Goal: Task Accomplishment & Management: Manage account settings

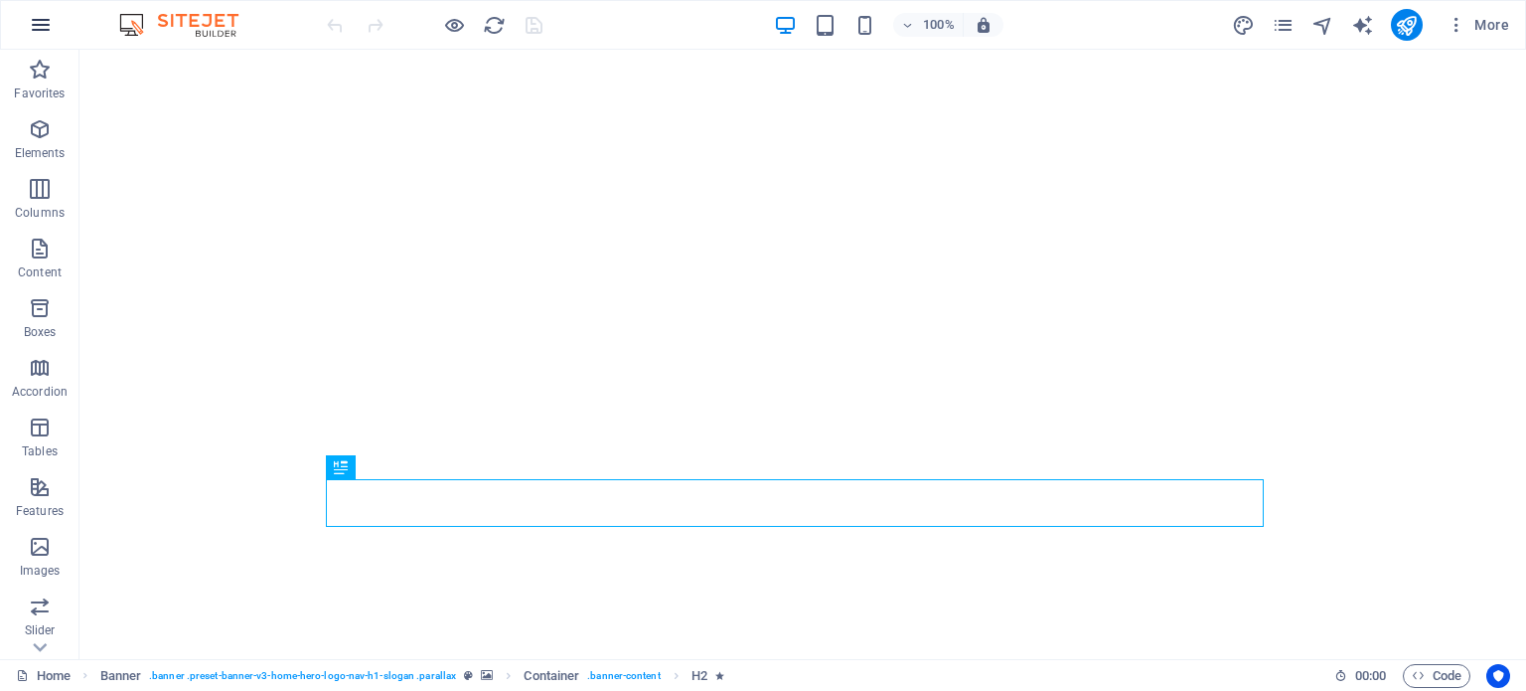
click at [36, 27] on icon "button" at bounding box center [41, 25] width 24 height 24
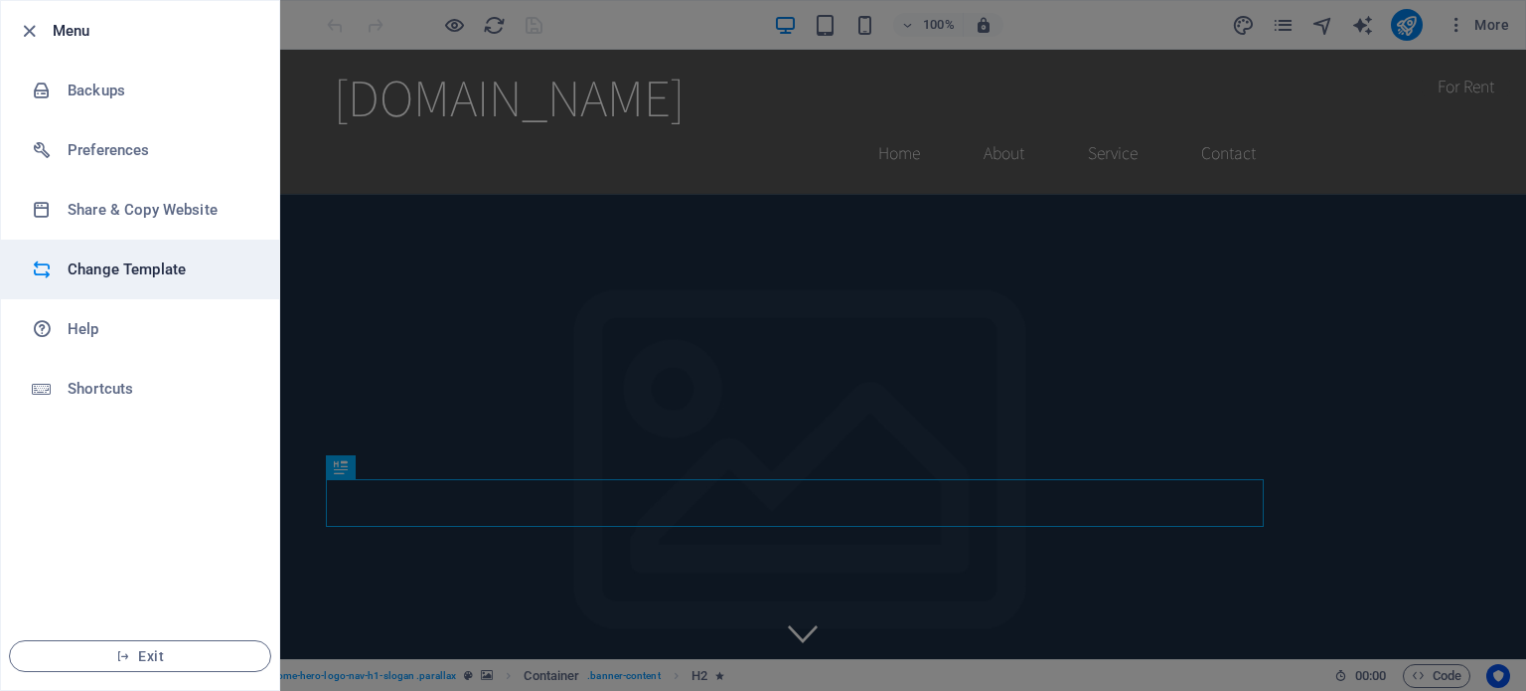
click at [119, 277] on h6 "Change Template" at bounding box center [160, 269] width 184 height 24
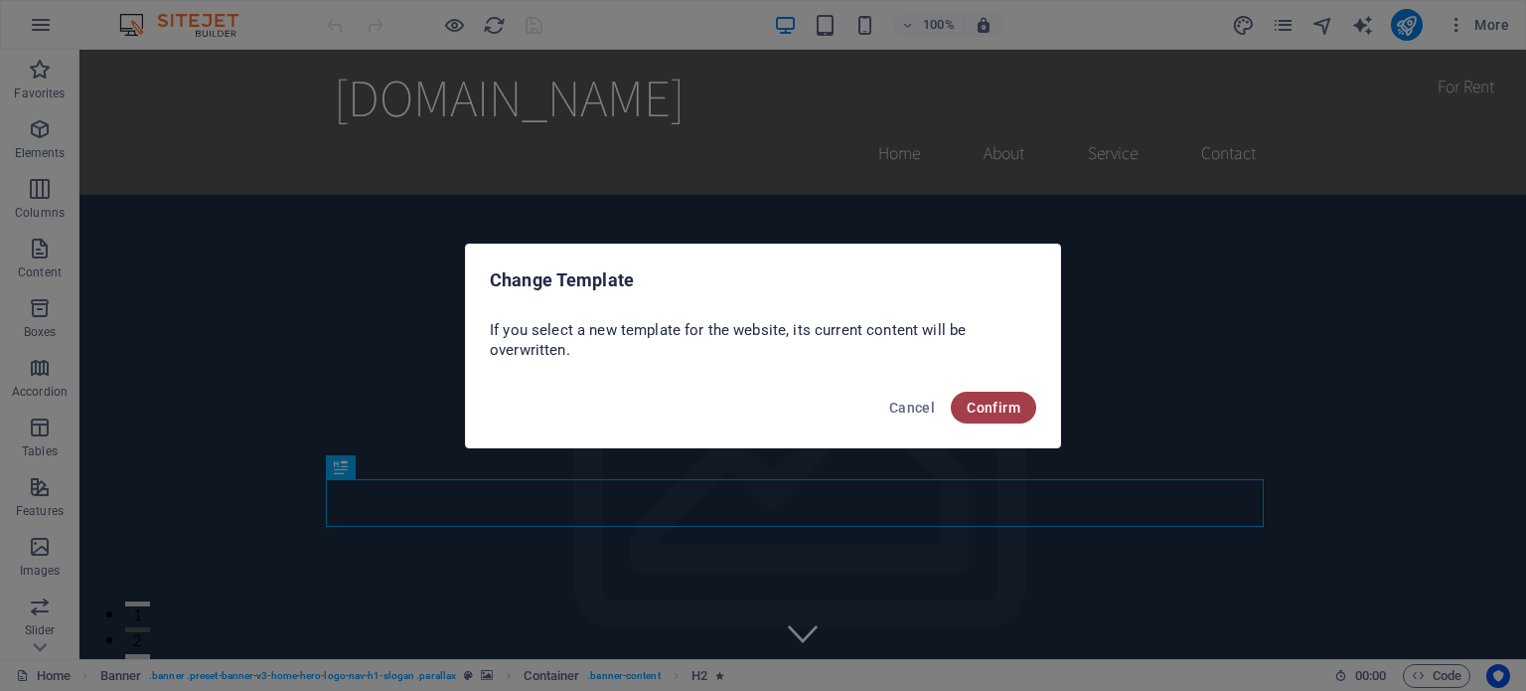
click at [990, 416] on button "Confirm" at bounding box center [993, 407] width 85 height 32
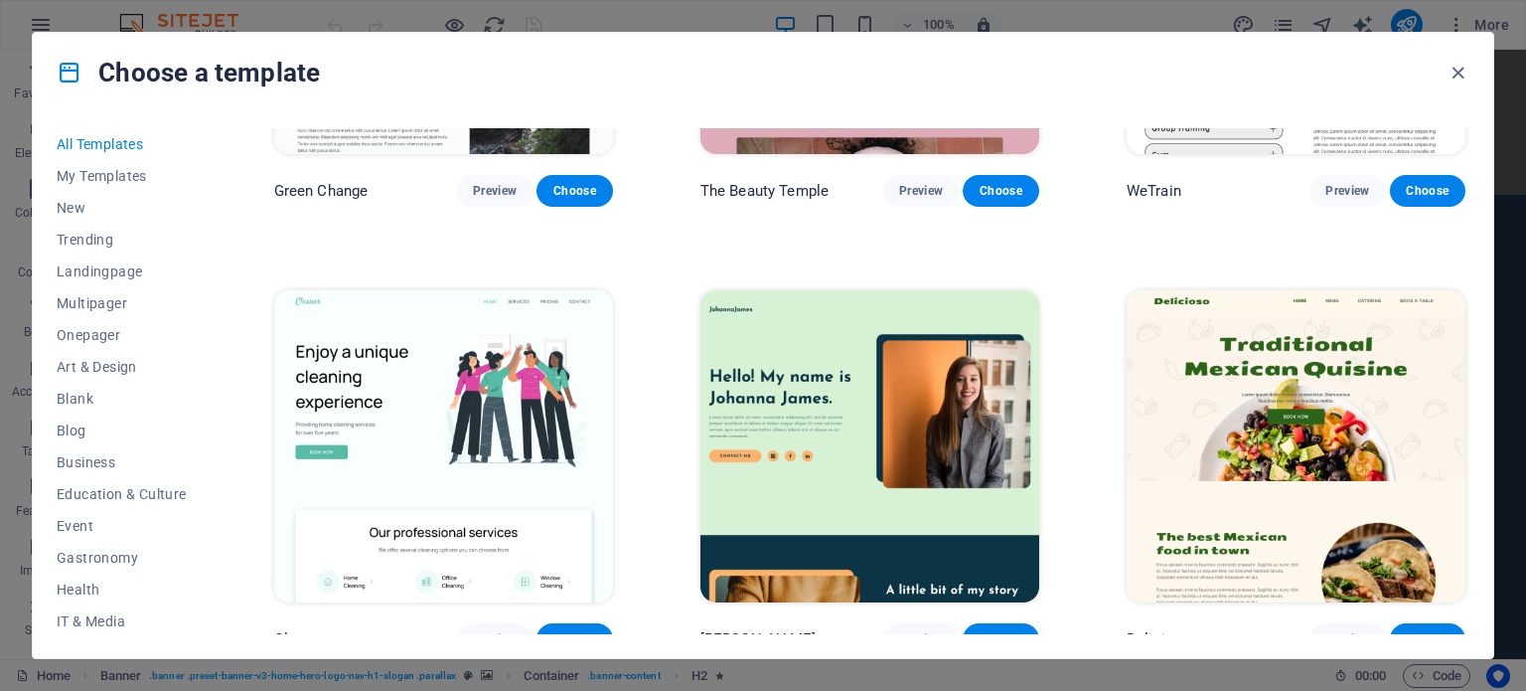
scroll to position [3080, 0]
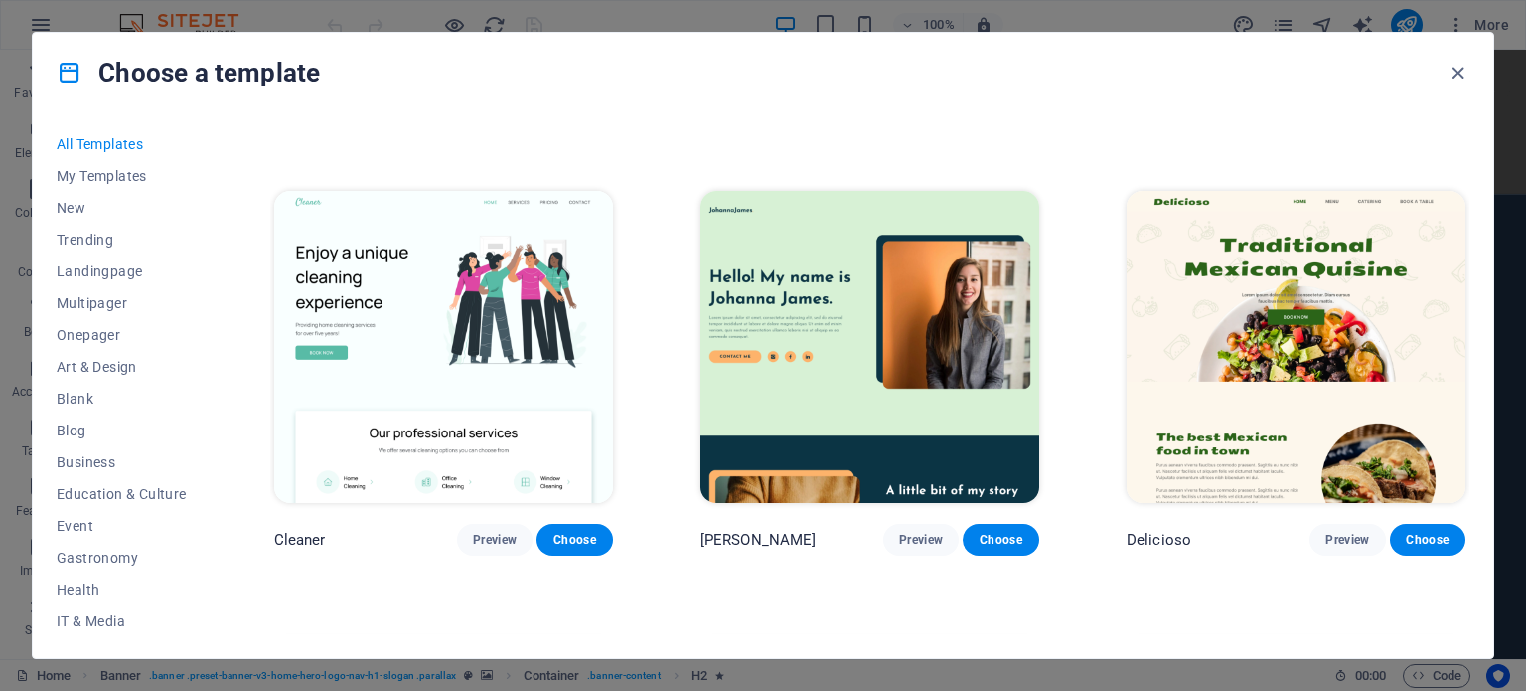
click at [1178, 341] on img at bounding box center [1296, 347] width 339 height 312
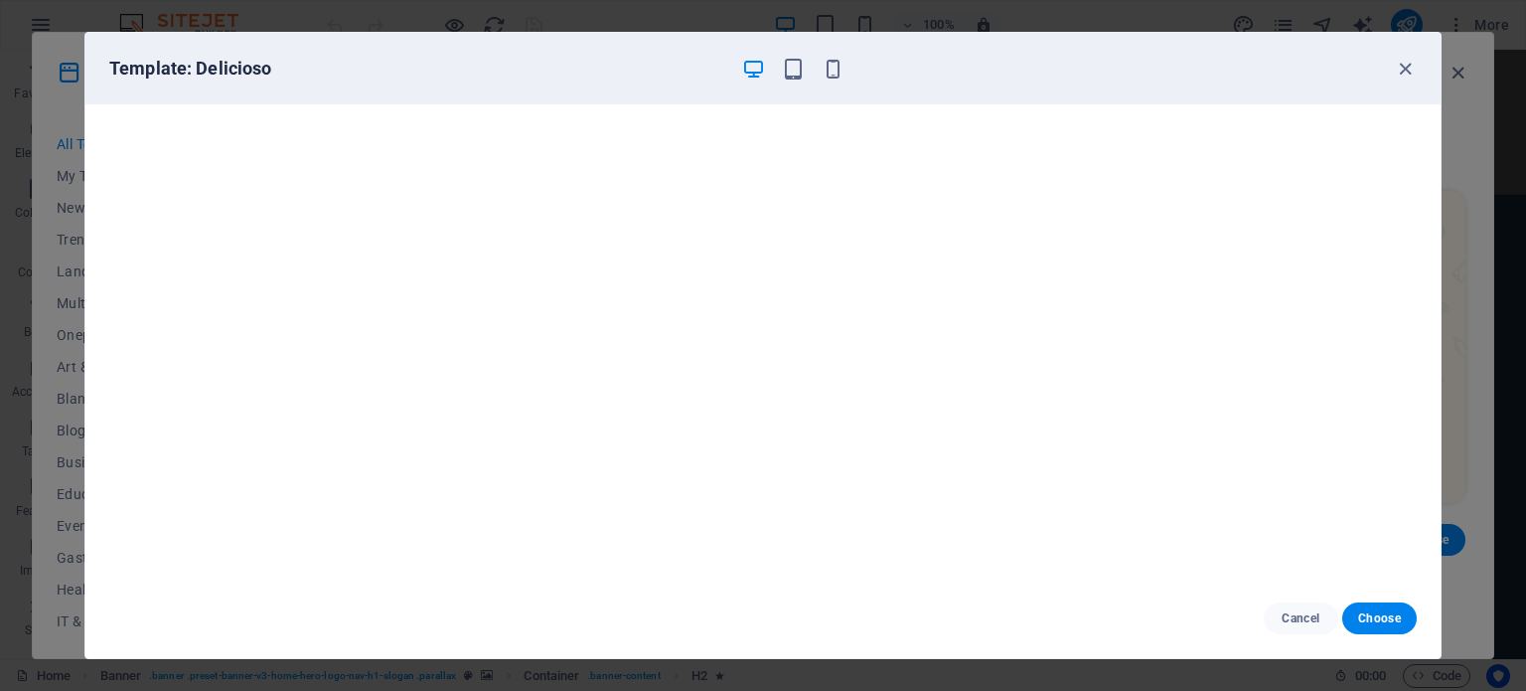
click at [1053, 61] on div "Template: Delicioso" at bounding box center [751, 69] width 1284 height 24
click at [1415, 71] on icon "button" at bounding box center [1405, 69] width 23 height 23
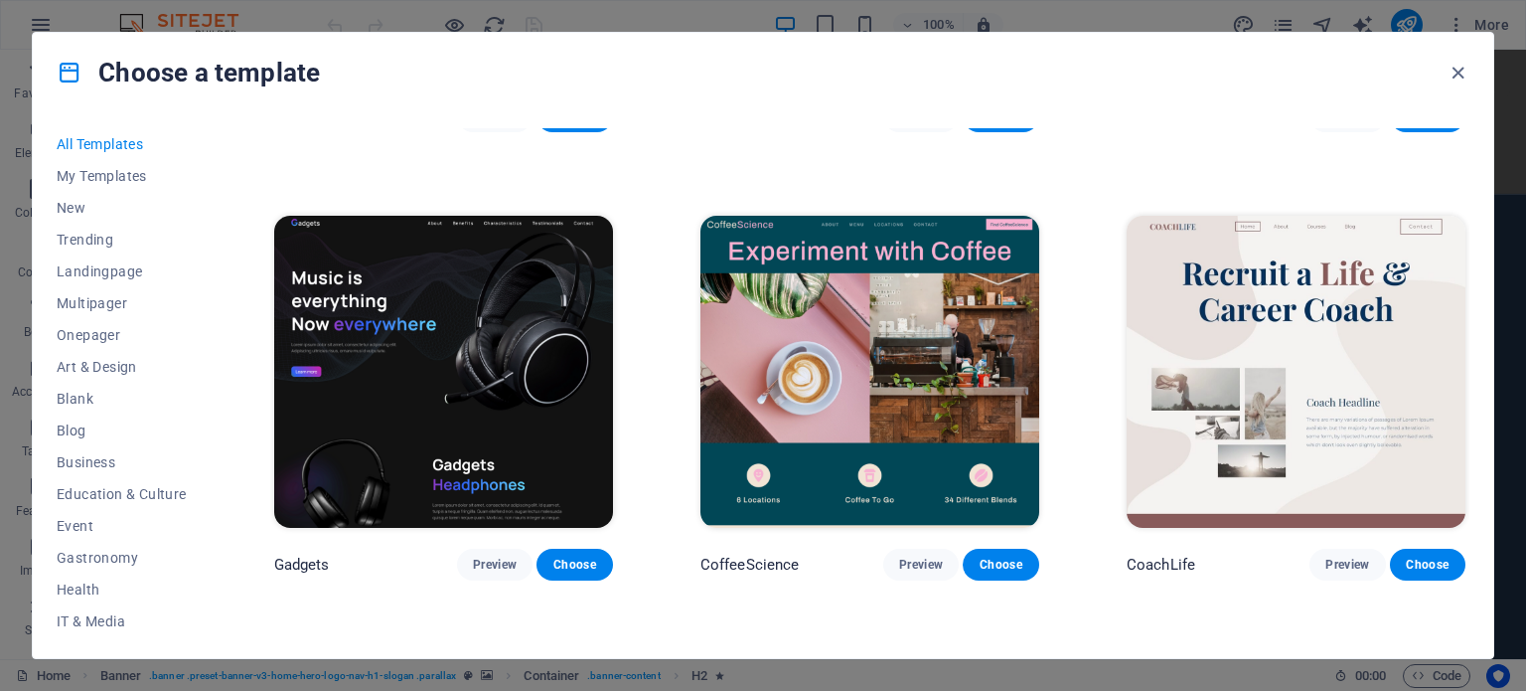
scroll to position [5266, 0]
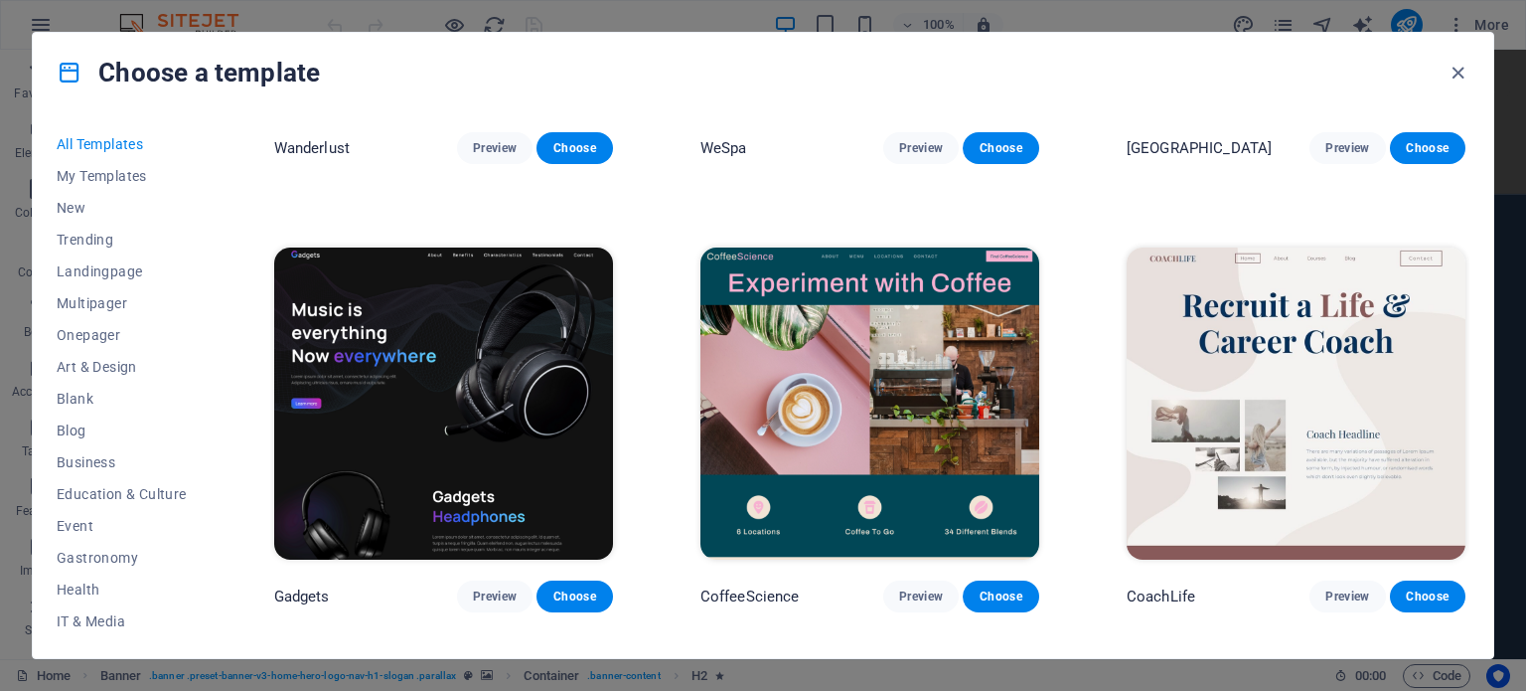
click at [850, 381] on img at bounding box center [869, 403] width 339 height 312
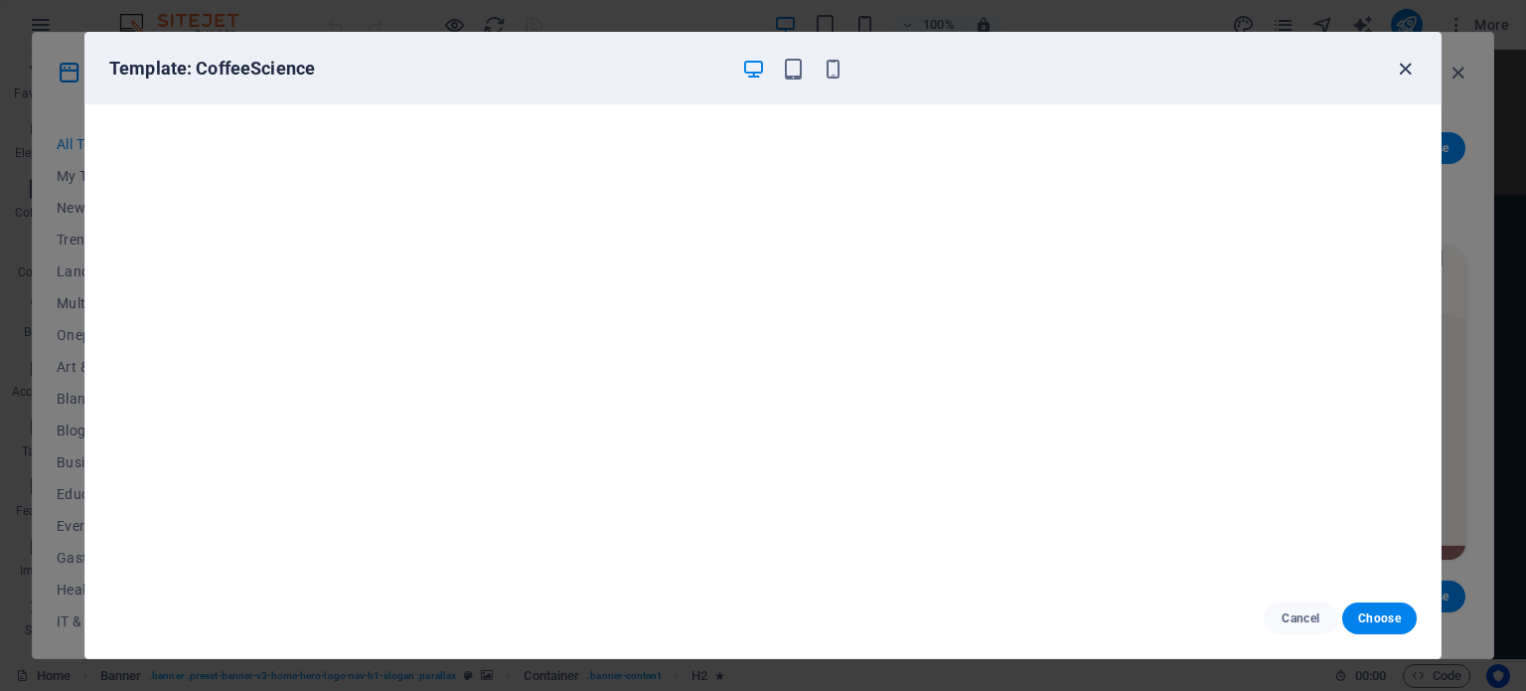
click at [1402, 71] on icon "button" at bounding box center [1405, 69] width 23 height 23
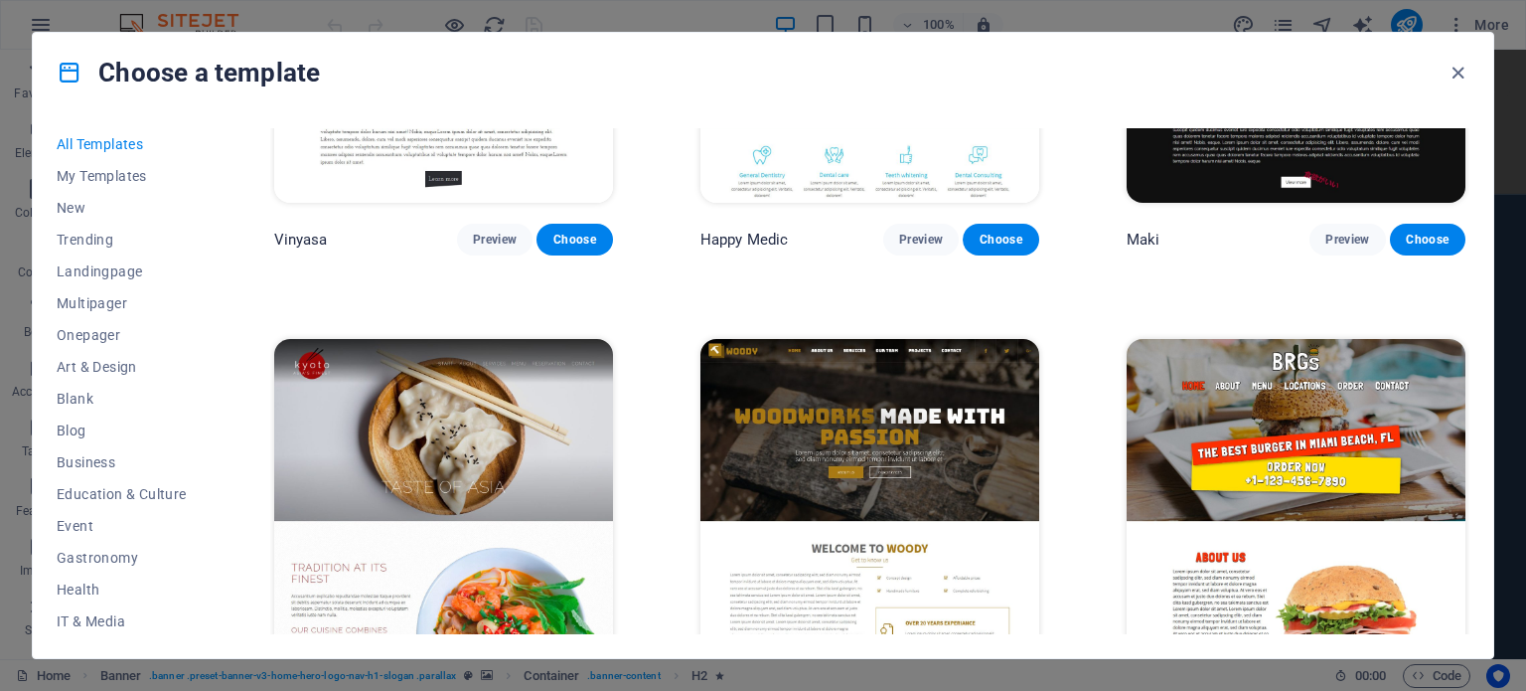
scroll to position [10234, 0]
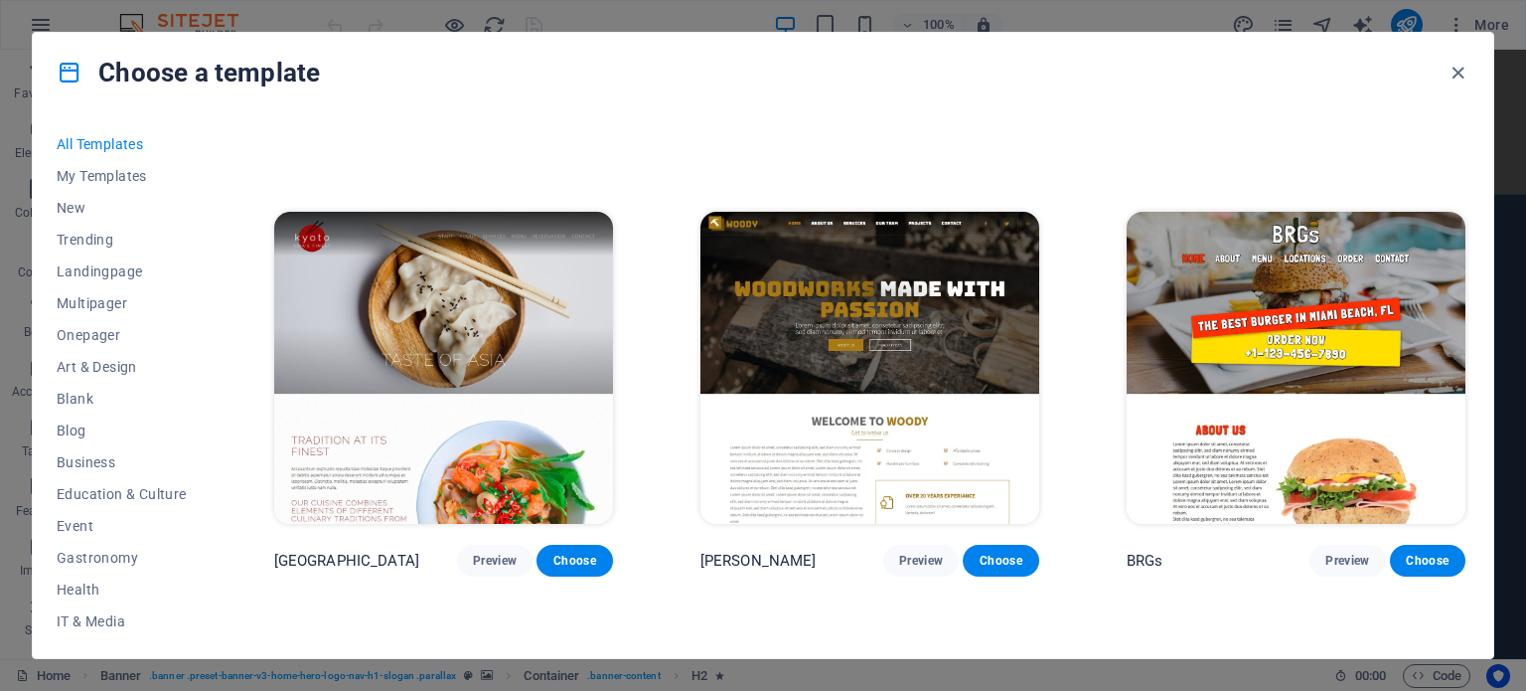
click at [1186, 430] on img at bounding box center [1296, 368] width 339 height 312
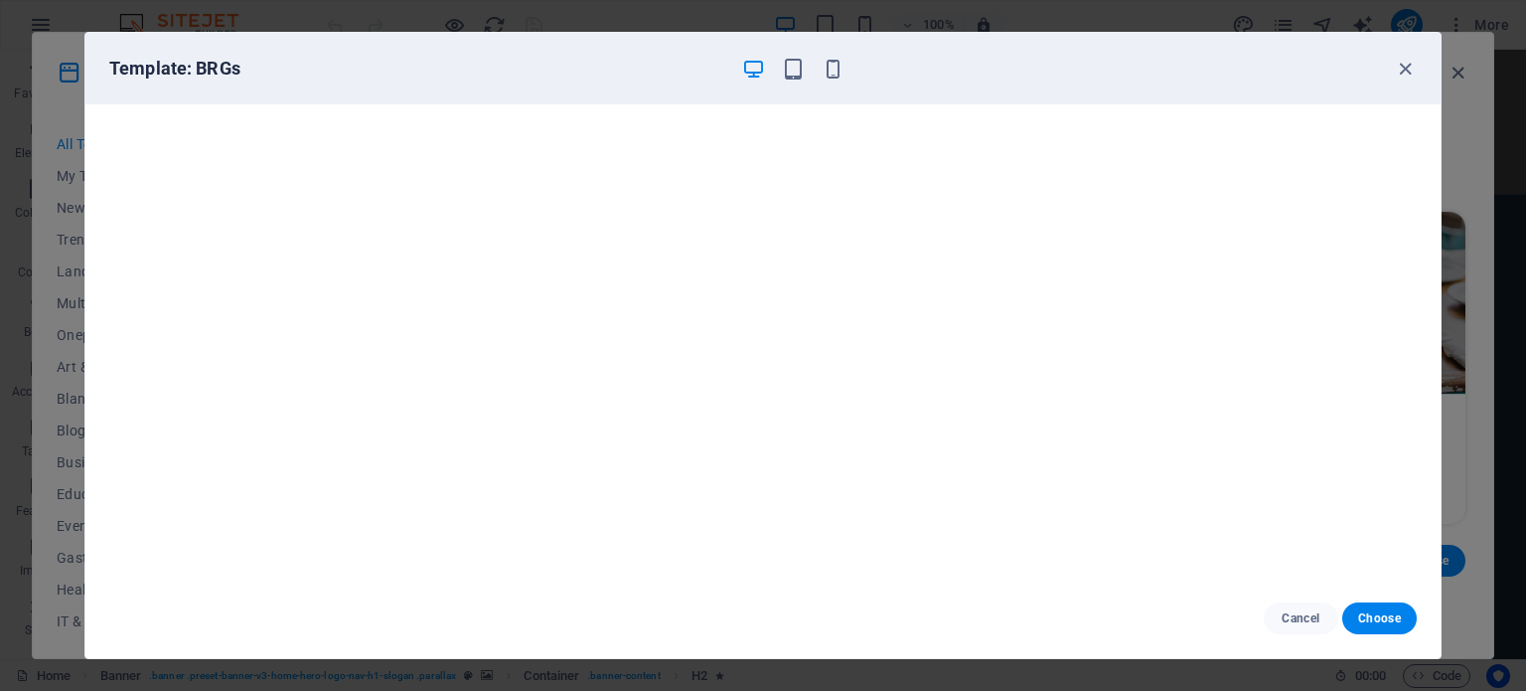
scroll to position [5, 0]
click at [1404, 68] on icon "button" at bounding box center [1405, 69] width 23 height 23
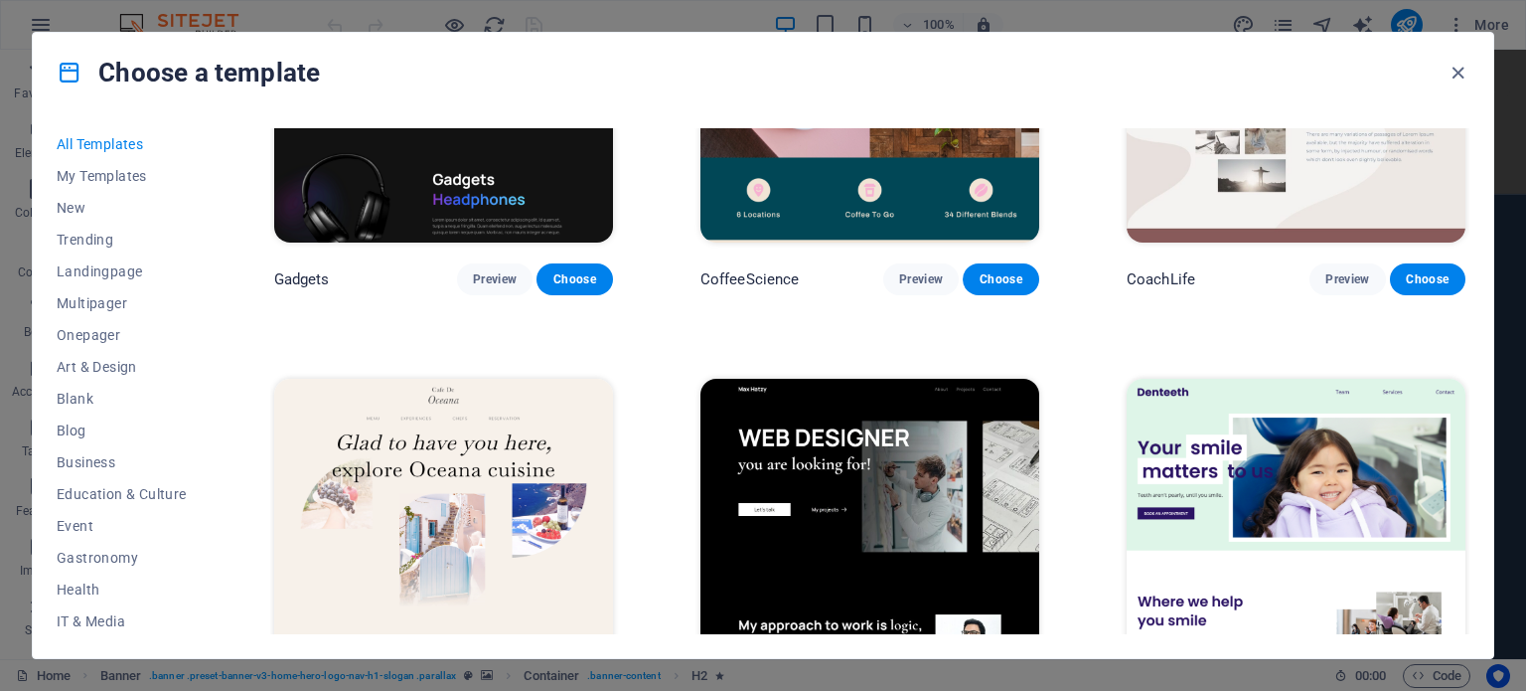
scroll to position [5564, 0]
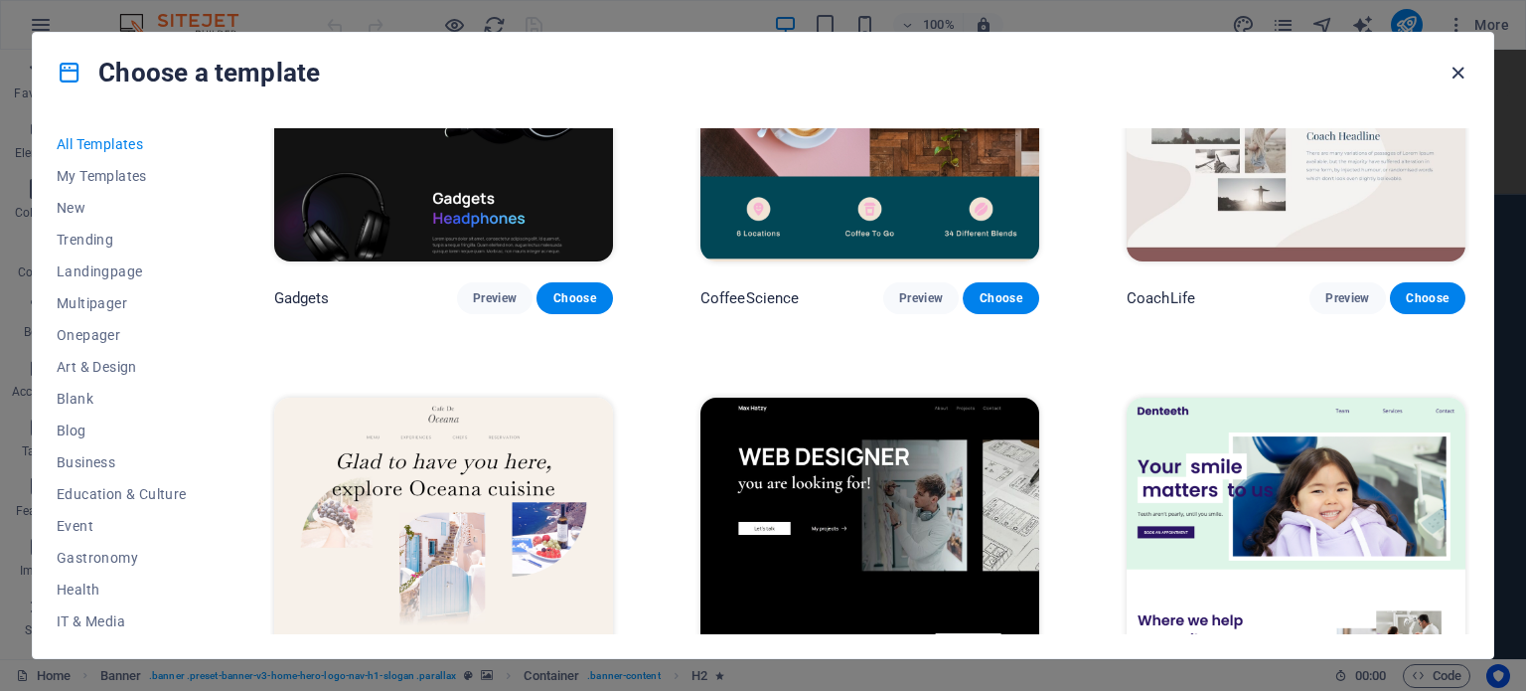
click at [1458, 76] on icon "button" at bounding box center [1458, 73] width 23 height 23
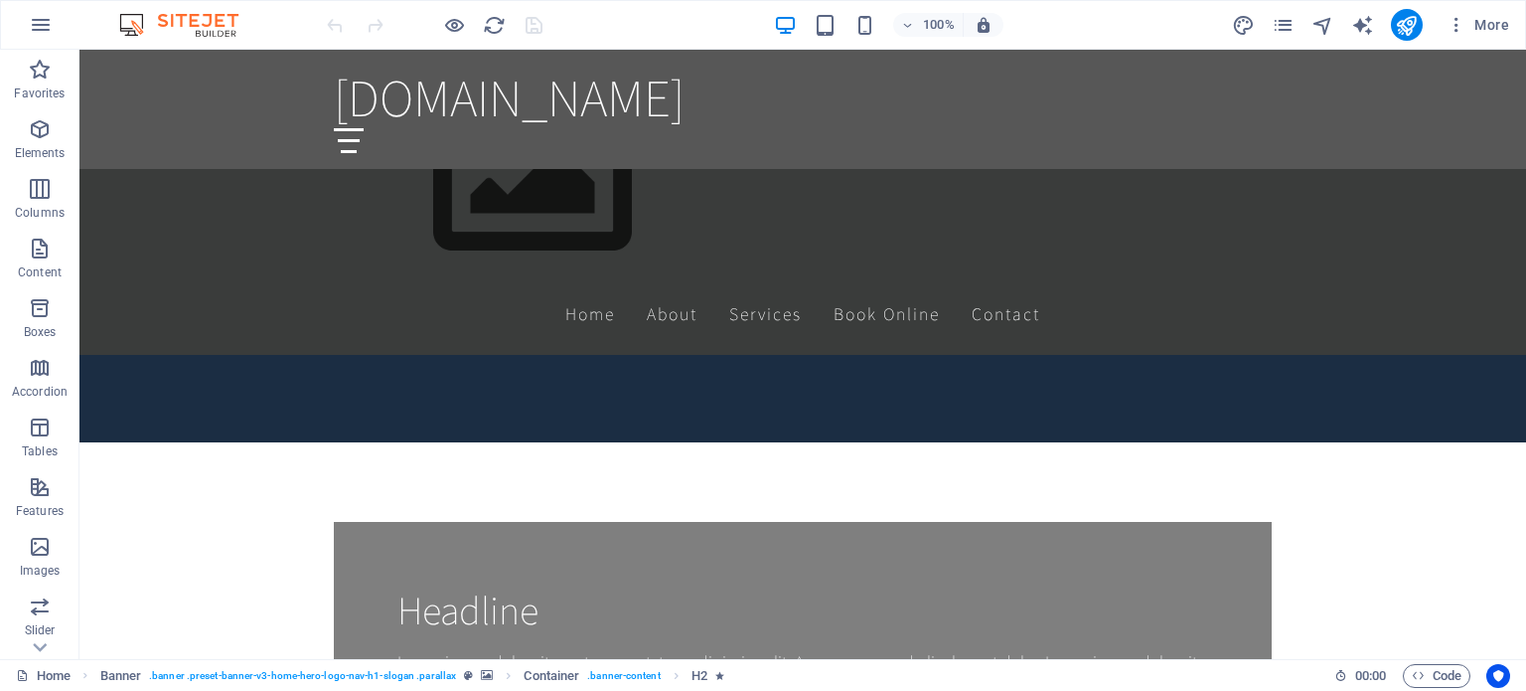
scroll to position [1888, 0]
